Goal: Transaction & Acquisition: Purchase product/service

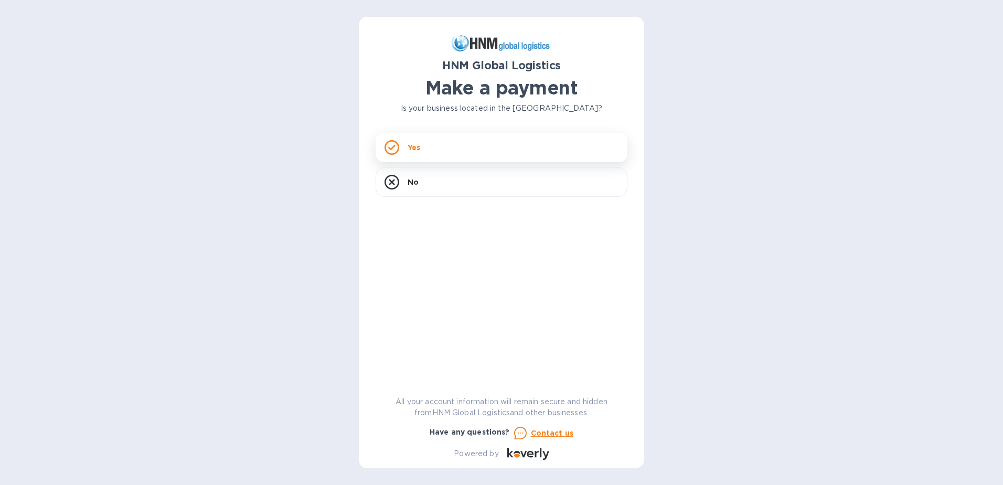
click at [420, 149] on p "Yes" at bounding box center [413, 147] width 13 height 10
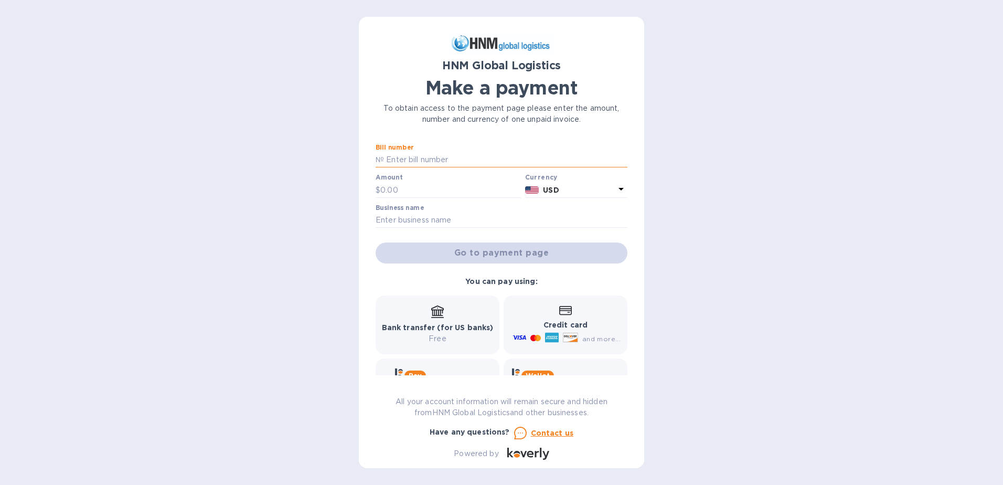
click at [417, 159] on input "text" at bounding box center [505, 160] width 243 height 16
type input "SORL 100054289"
type input "6,995"
type input "R [PERSON_NAME] & ASSOCIATES INC"
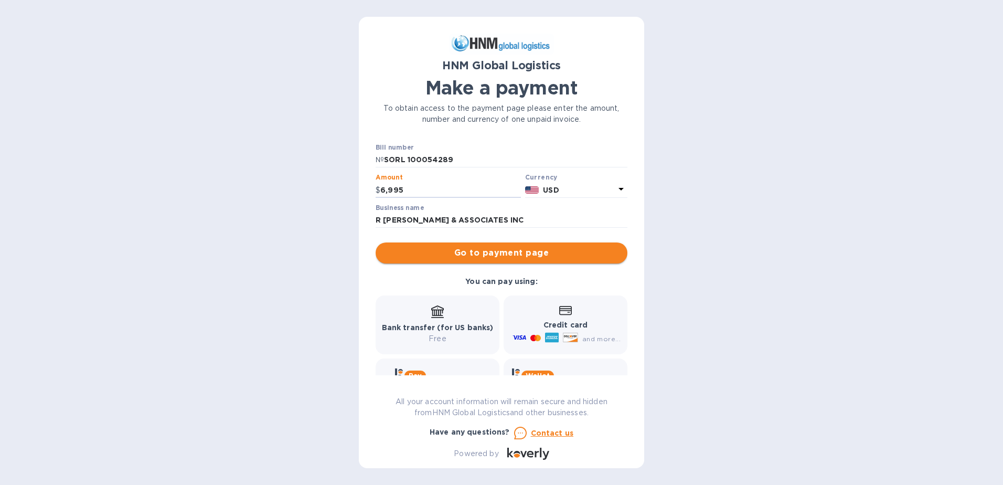
click at [508, 254] on span "Go to payment page" at bounding box center [501, 252] width 235 height 13
